Goal: Task Accomplishment & Management: Complete application form

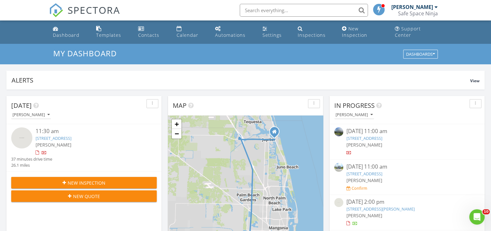
click at [80, 180] on span "New Inspection" at bounding box center [87, 183] width 38 height 7
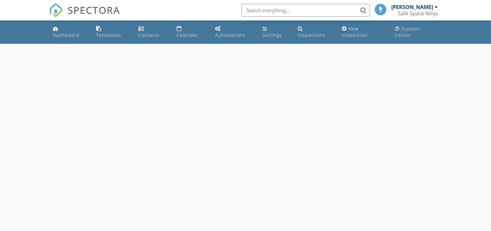
select select "7"
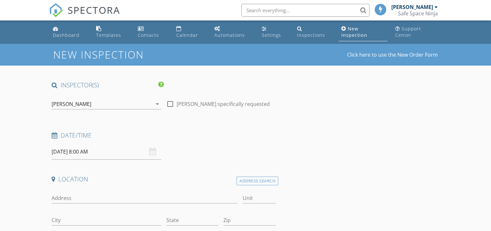
click at [115, 151] on input "08/29/2025 8:00 AM" at bounding box center [106, 152] width 109 height 16
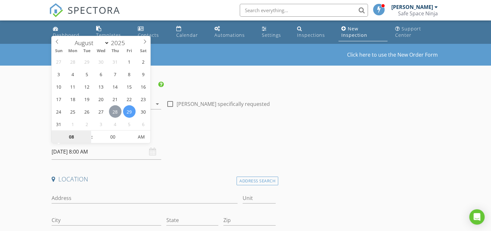
type input "08/28/2025 8:00 AM"
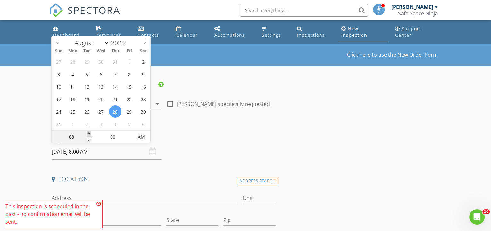
type input "09"
type input "08/28/2025 9:00 AM"
click at [88, 133] on span at bounding box center [89, 134] width 4 height 6
type input "10"
type input "08/28/2025 10:00 AM"
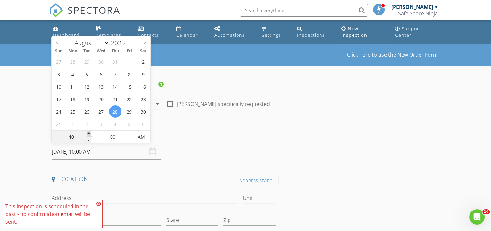
click at [88, 133] on span at bounding box center [89, 134] width 4 height 6
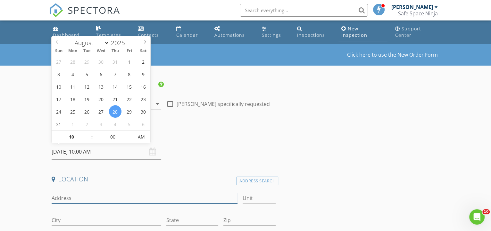
click at [105, 195] on input "Address" at bounding box center [145, 198] width 186 height 11
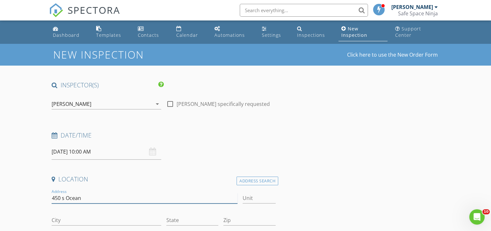
type input "450 s Ocean"
click at [79, 223] on input "City" at bounding box center [106, 220] width 109 height 11
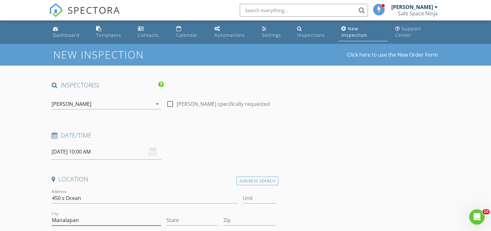
type input "Manalapan"
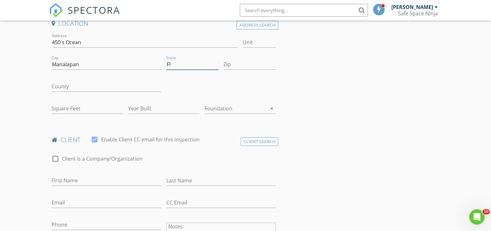
scroll to position [204, 0]
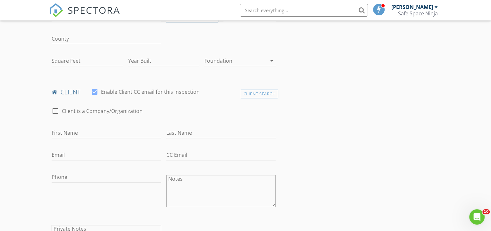
type input "Fl"
click at [137, 130] on input "First Name" at bounding box center [106, 133] width 109 height 11
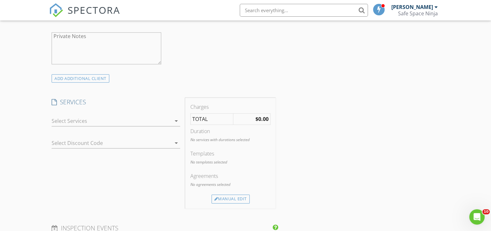
scroll to position [408, 0]
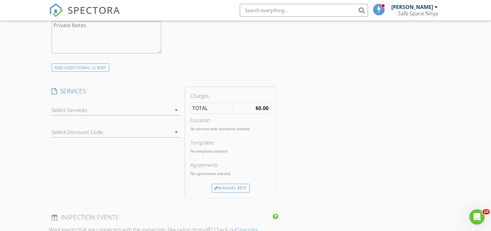
type input "[PERSON_NAME]"
click at [175, 109] on icon "arrow_drop_down" at bounding box center [176, 110] width 8 height 8
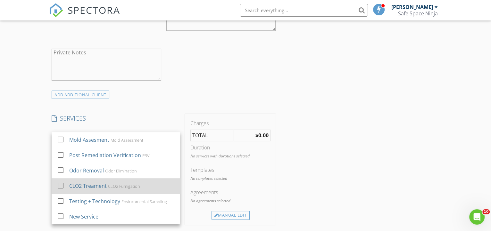
scroll to position [378, 0]
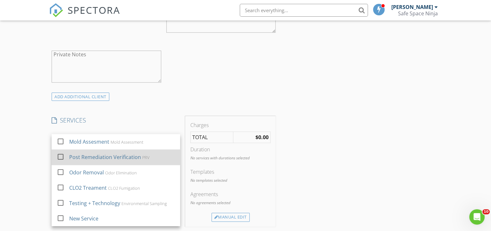
click at [143, 157] on div "PRV" at bounding box center [145, 157] width 7 height 5
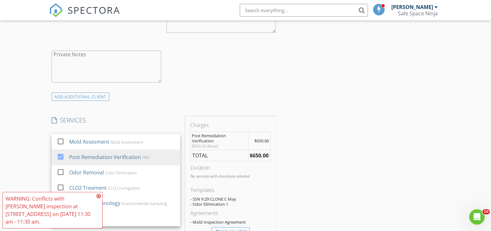
click at [100, 196] on icon at bounding box center [98, 196] width 4 height 5
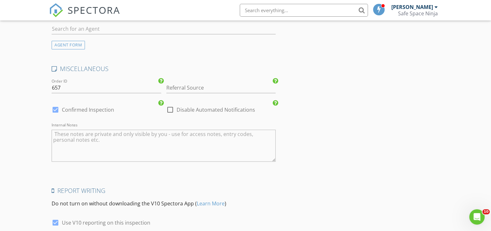
scroll to position [869, 0]
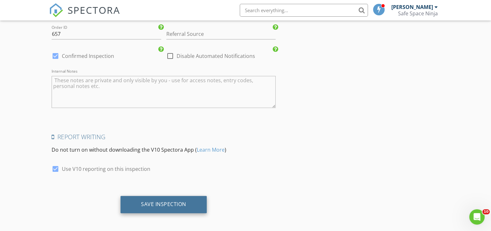
click at [182, 201] on div "Save Inspection" at bounding box center [163, 204] width 45 height 6
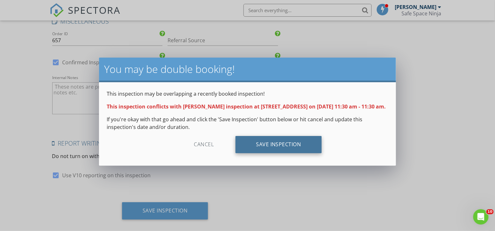
click at [269, 154] on div "Save Inspection" at bounding box center [279, 144] width 86 height 17
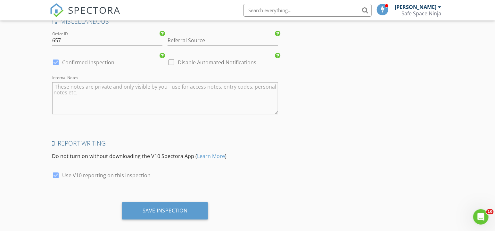
click at [131, 139] on h4 "Report Writing" at bounding box center [165, 143] width 226 height 8
drag, startPoint x: 420, startPoint y: 79, endPoint x: 420, endPoint y: 73, distance: 5.8
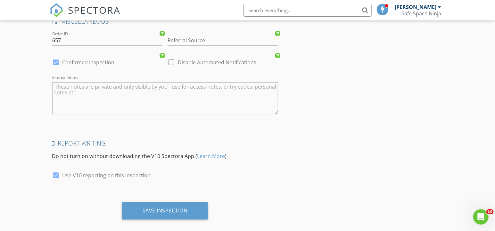
click at [414, 13] on div "Safe Space Ninja" at bounding box center [422, 13] width 40 height 6
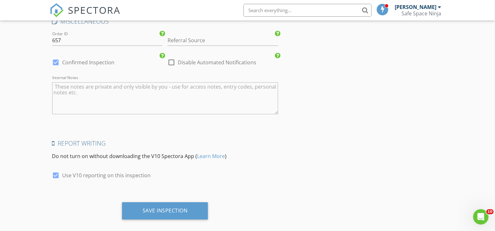
click at [111, 9] on span "SPECTORA" at bounding box center [94, 9] width 53 height 13
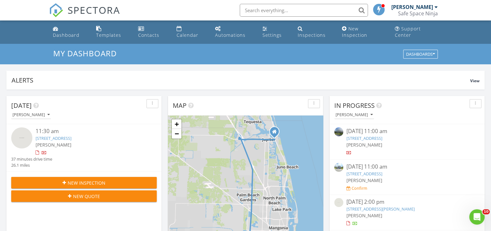
click at [373, 142] on span "[PERSON_NAME]" at bounding box center [364, 145] width 36 height 6
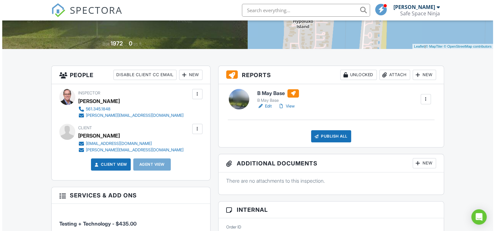
scroll to position [29, 0]
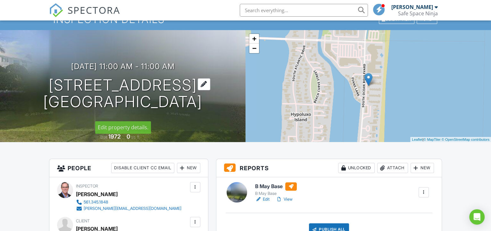
click at [108, 91] on h1 "450 S Ocean Blvd 101 B Manalapan, FL 33462" at bounding box center [122, 94] width 159 height 34
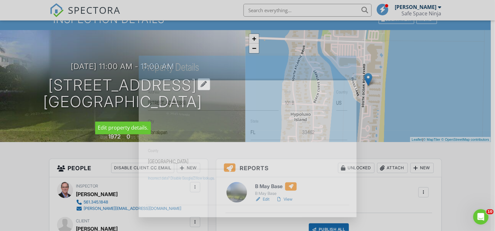
scroll to position [0, 0]
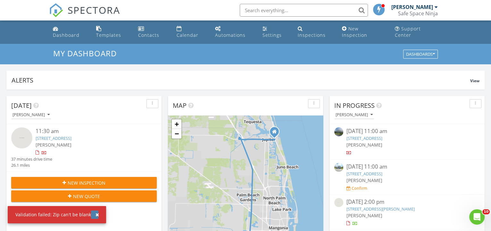
click at [95, 214] on div "button" at bounding box center [97, 215] width 4 height 4
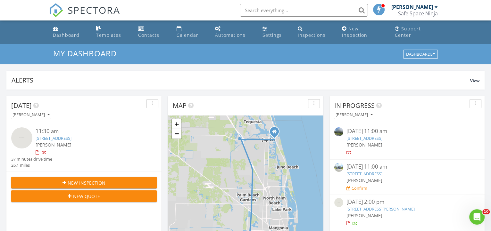
click at [103, 180] on span "New Inspection" at bounding box center [87, 183] width 38 height 7
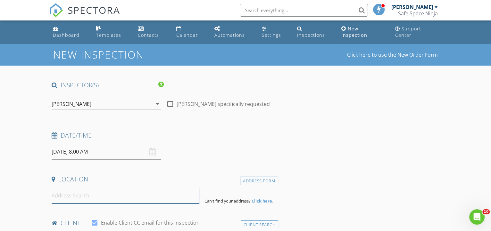
paste input "[STREET_ADDRESS]"
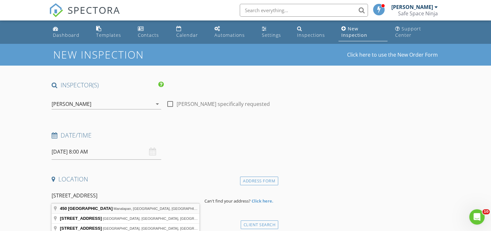
type input "450 S Ocean Blvd, Manalapan, FL, USA"
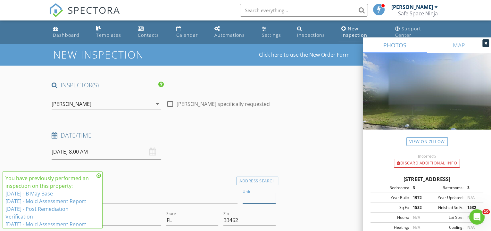
click at [250, 196] on input "Unit" at bounding box center [259, 198] width 33 height 11
type input "101 B"
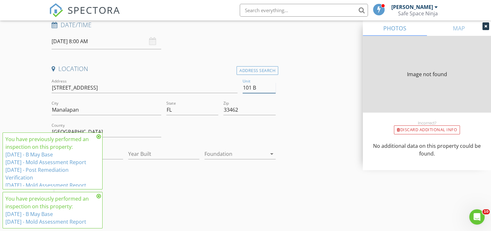
type input "0"
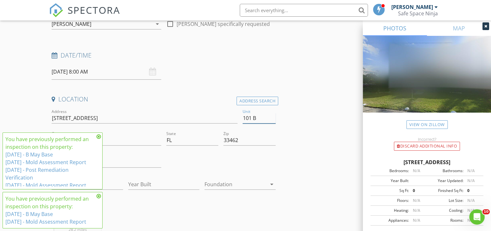
scroll to position [29, 0]
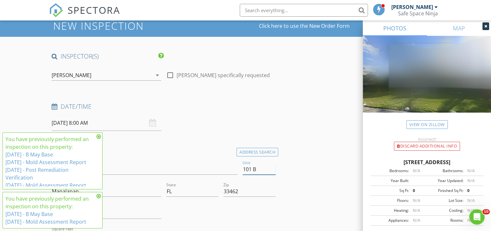
type input "101 B"
click at [136, 124] on input "08/29/2025 8:00 AM" at bounding box center [106, 123] width 109 height 16
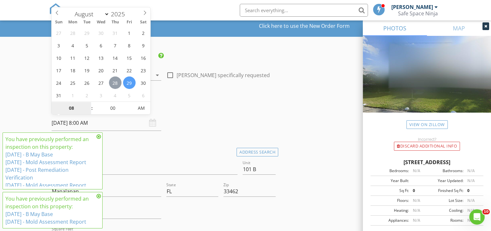
type input "08/28/2025 8:00 AM"
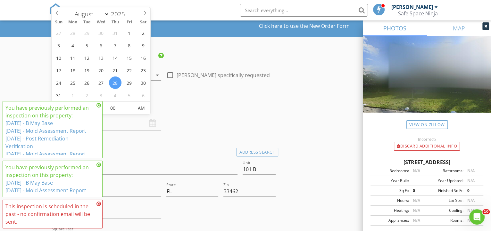
click at [99, 105] on icon at bounding box center [98, 105] width 4 height 5
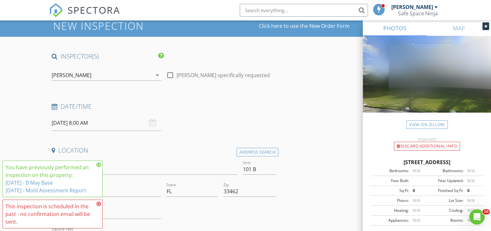
click at [98, 165] on icon at bounding box center [98, 164] width 4 height 5
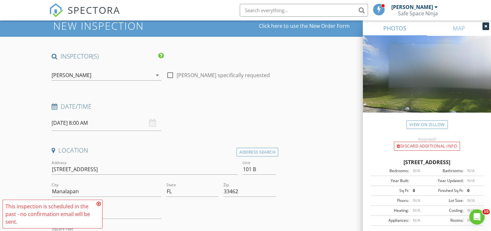
click at [99, 203] on icon at bounding box center [98, 204] width 4 height 5
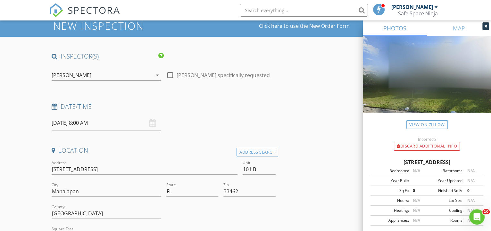
click at [130, 124] on input "08/28/2025 8:00 AM" at bounding box center [106, 123] width 109 height 16
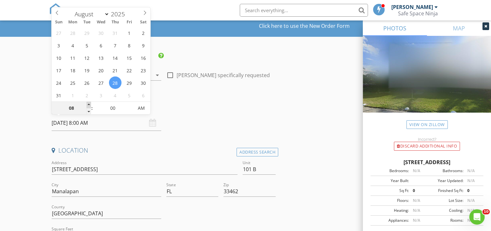
type input "09"
type input "08/28/2025 9:00 AM"
click at [88, 103] on span at bounding box center [89, 105] width 4 height 6
type input "10"
type input "[DATE] 10:00 AM"
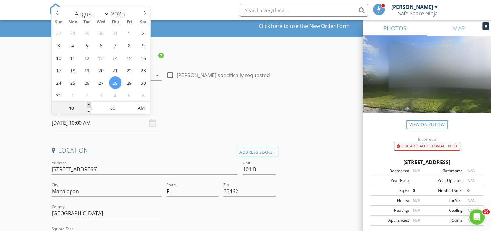
click at [88, 103] on span at bounding box center [89, 105] width 4 height 6
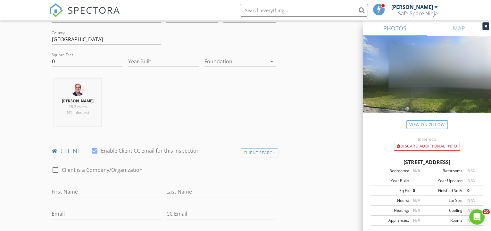
scroll to position [233, 0]
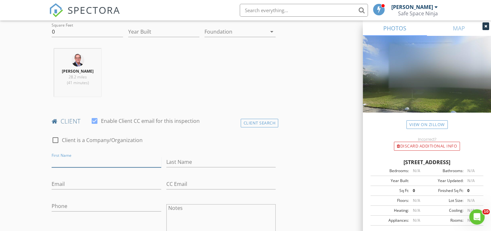
click at [112, 163] on input "First Name" at bounding box center [106, 162] width 109 height 11
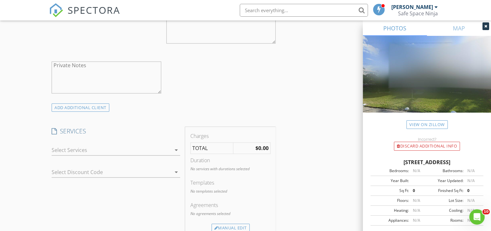
scroll to position [466, 0]
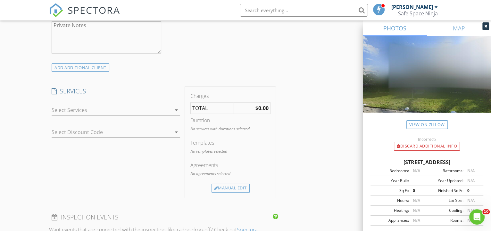
type input "[PERSON_NAME]"
click at [178, 106] on icon "arrow_drop_down" at bounding box center [176, 110] width 8 height 8
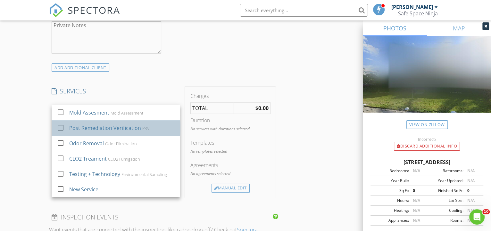
click at [164, 125] on div "Post Remediation Verification PRV" at bounding box center [122, 128] width 106 height 13
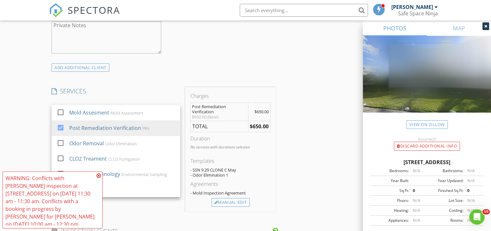
click at [99, 174] on icon at bounding box center [98, 175] width 4 height 5
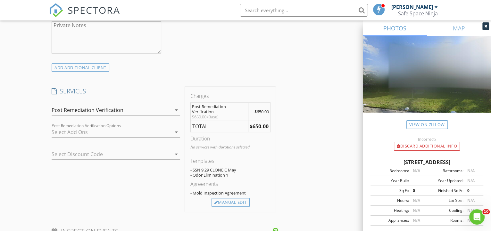
click at [224, 173] on div "- Odor Elimination 1" at bounding box center [230, 175] width 80 height 5
click at [229, 200] on div "Manual Edit" at bounding box center [231, 202] width 38 height 9
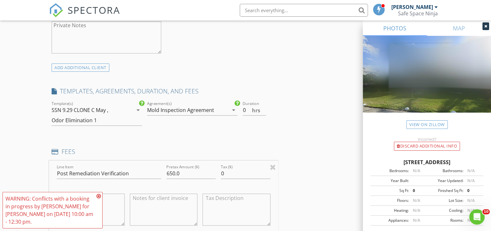
click at [138, 109] on icon "arrow_drop_down" at bounding box center [138, 110] width 8 height 8
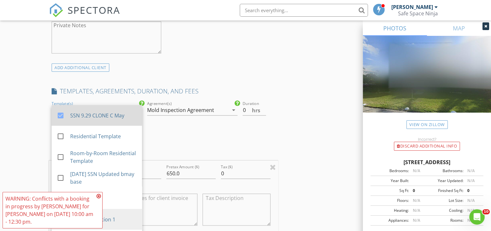
click at [116, 114] on div "SSN 9.29 CLONE C May" at bounding box center [103, 116] width 67 height 8
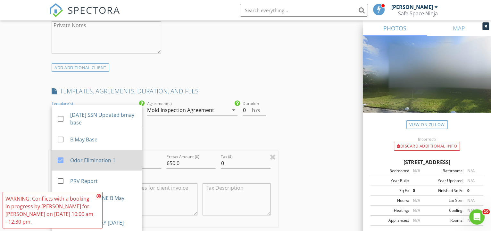
scroll to position [495, 0]
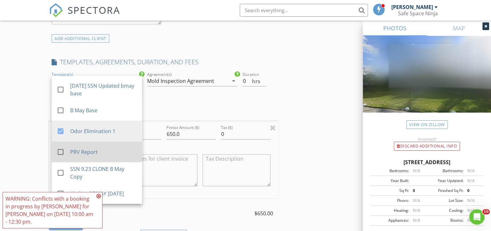
click at [75, 151] on div "PRV Report" at bounding box center [103, 152] width 67 height 8
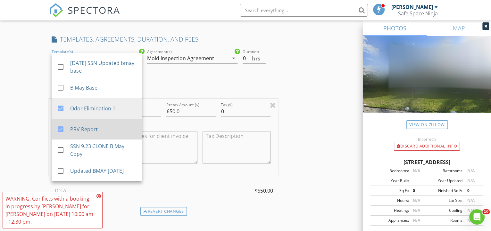
scroll to position [553, 0]
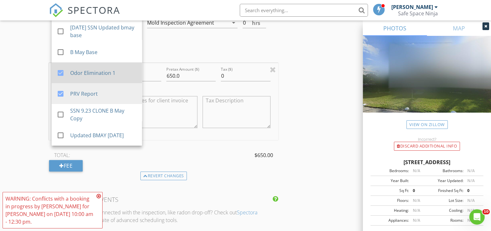
click at [96, 69] on div "Odor Elimination 1" at bounding box center [103, 73] width 67 height 8
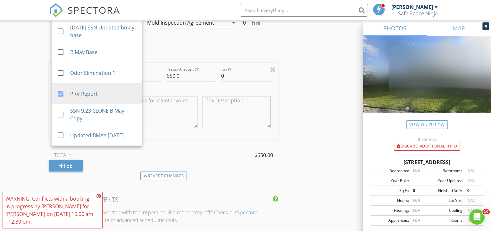
click at [196, 157] on div "TOTAL: $650.00" at bounding box center [163, 156] width 229 height 10
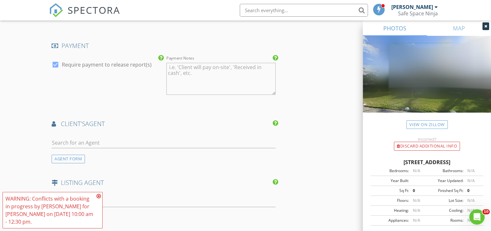
scroll to position [845, 0]
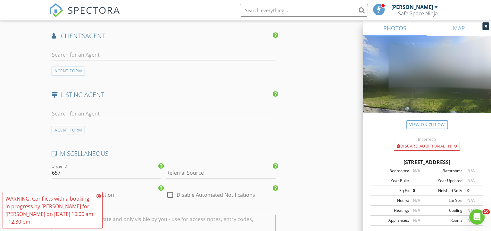
click at [98, 195] on icon at bounding box center [98, 196] width 4 height 5
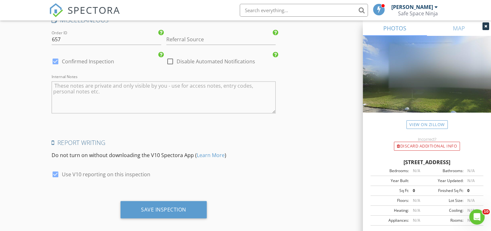
scroll to position [984, 0]
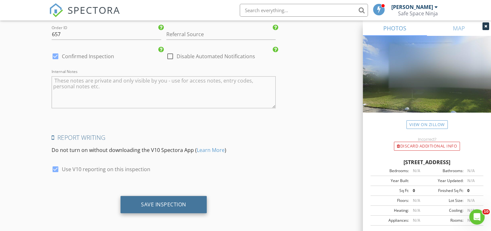
click at [177, 204] on div "Save Inspection" at bounding box center [163, 204] width 45 height 6
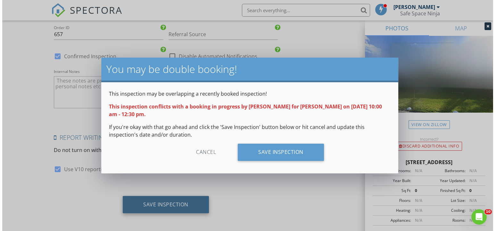
scroll to position [977, 0]
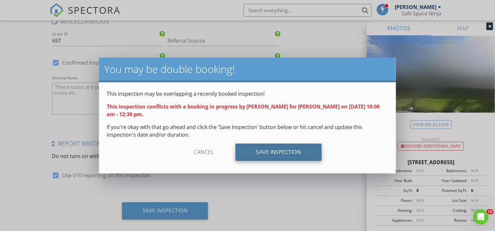
click at [286, 151] on div "Save Inspection" at bounding box center [279, 152] width 86 height 17
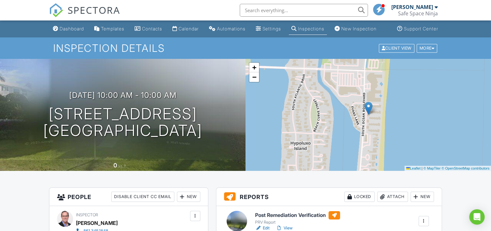
click at [413, 12] on div "Safe Space Ninja" at bounding box center [418, 13] width 40 height 6
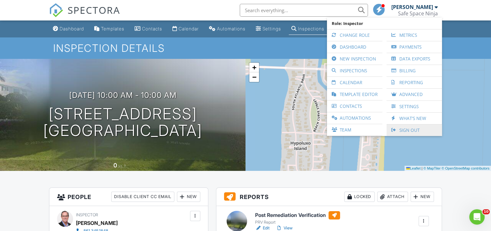
click at [408, 129] on link "Sign Out" at bounding box center [414, 131] width 49 height 12
